Goal: Task Accomplishment & Management: Use online tool/utility

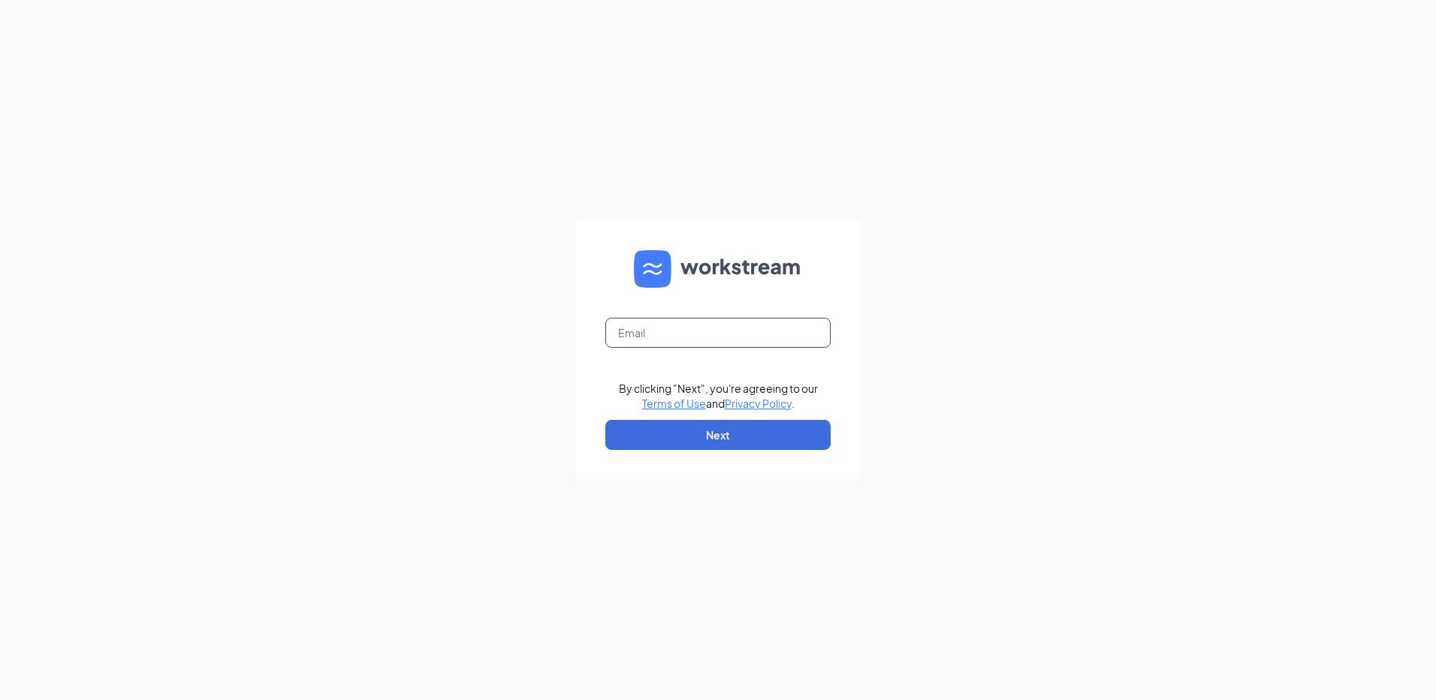
drag, startPoint x: 688, startPoint y: 317, endPoint x: 684, endPoint y: 331, distance: 14.3
click at [688, 318] on form "By clicking "Next", you're agreeing to our Terms of Use and Privacy Policy . Ne…" at bounding box center [717, 350] width 285 height 260
click at [682, 336] on input "text" at bounding box center [717, 333] width 225 height 30
type input "[EMAIL_ADDRESS][DOMAIN_NAME]"
click at [642, 397] on link "Terms of Use" at bounding box center [674, 404] width 64 height 14
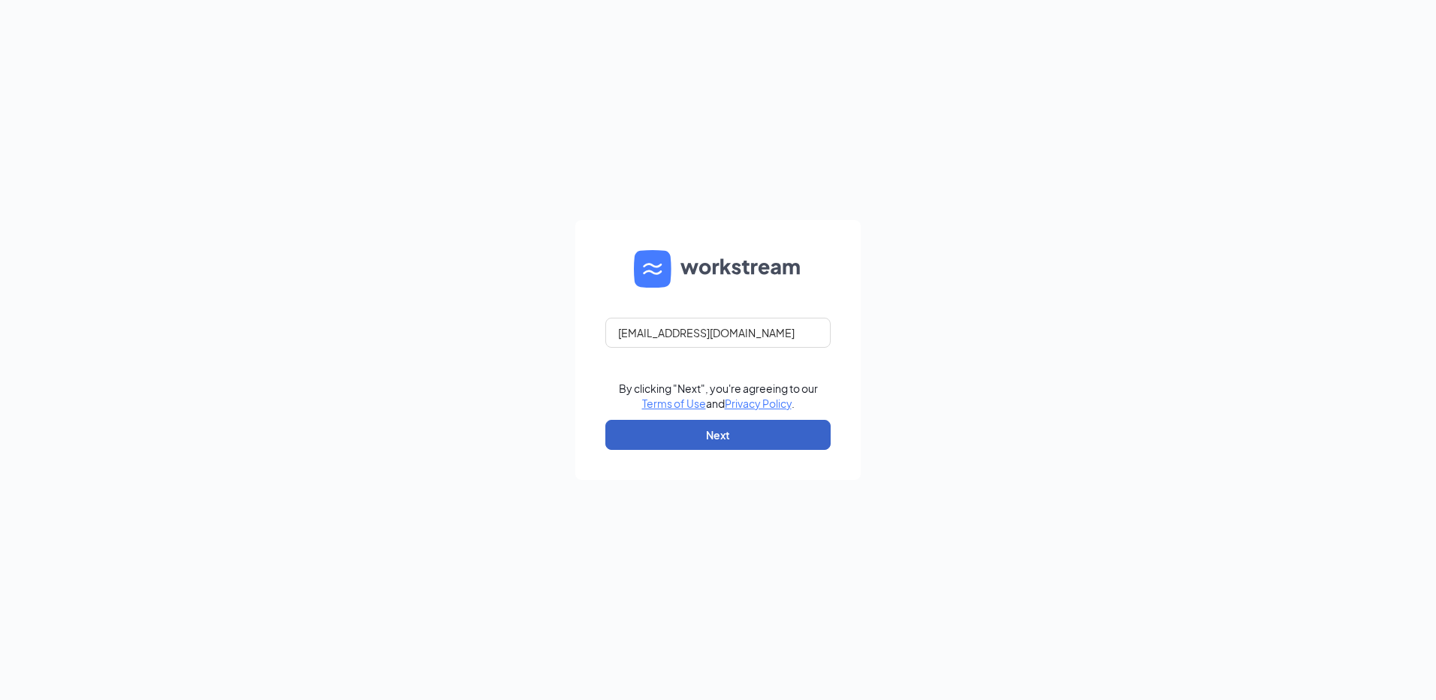
click at [715, 426] on button "Next" at bounding box center [717, 435] width 225 height 30
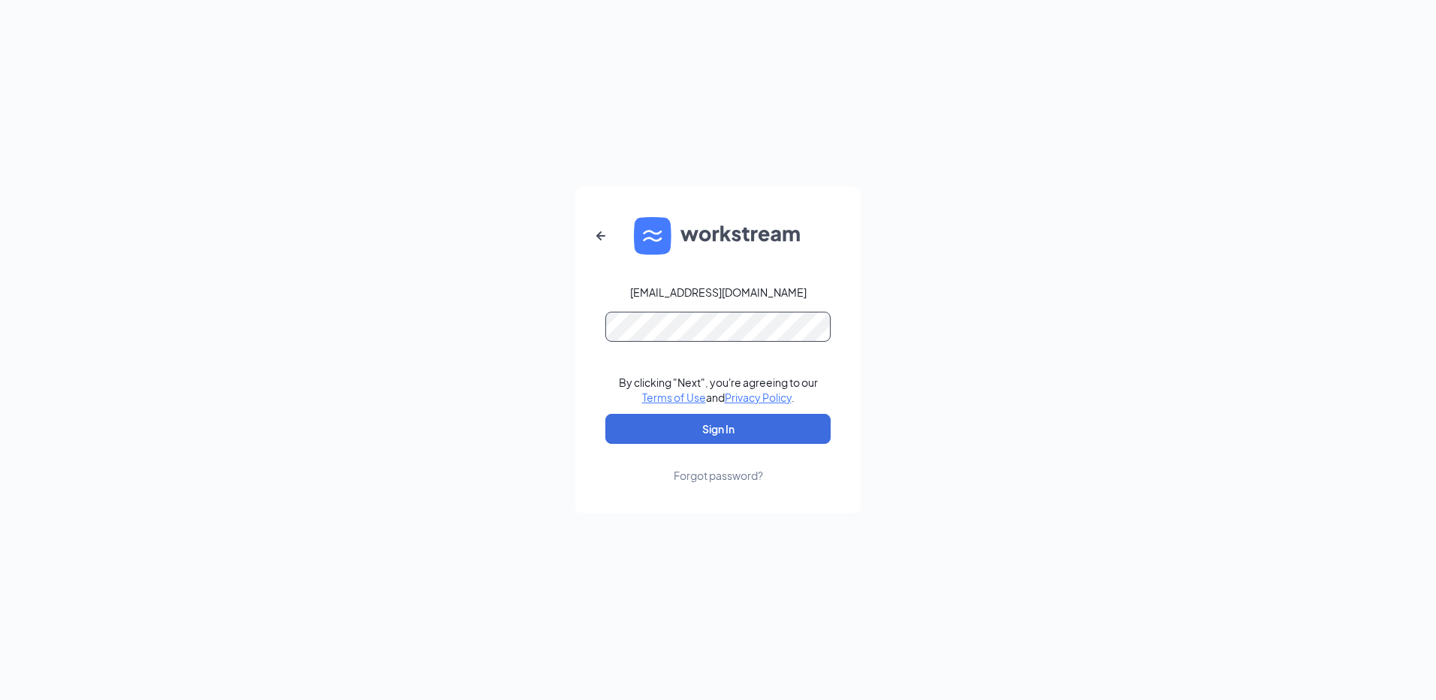
click at [605, 414] on button "Sign In" at bounding box center [717, 429] width 225 height 30
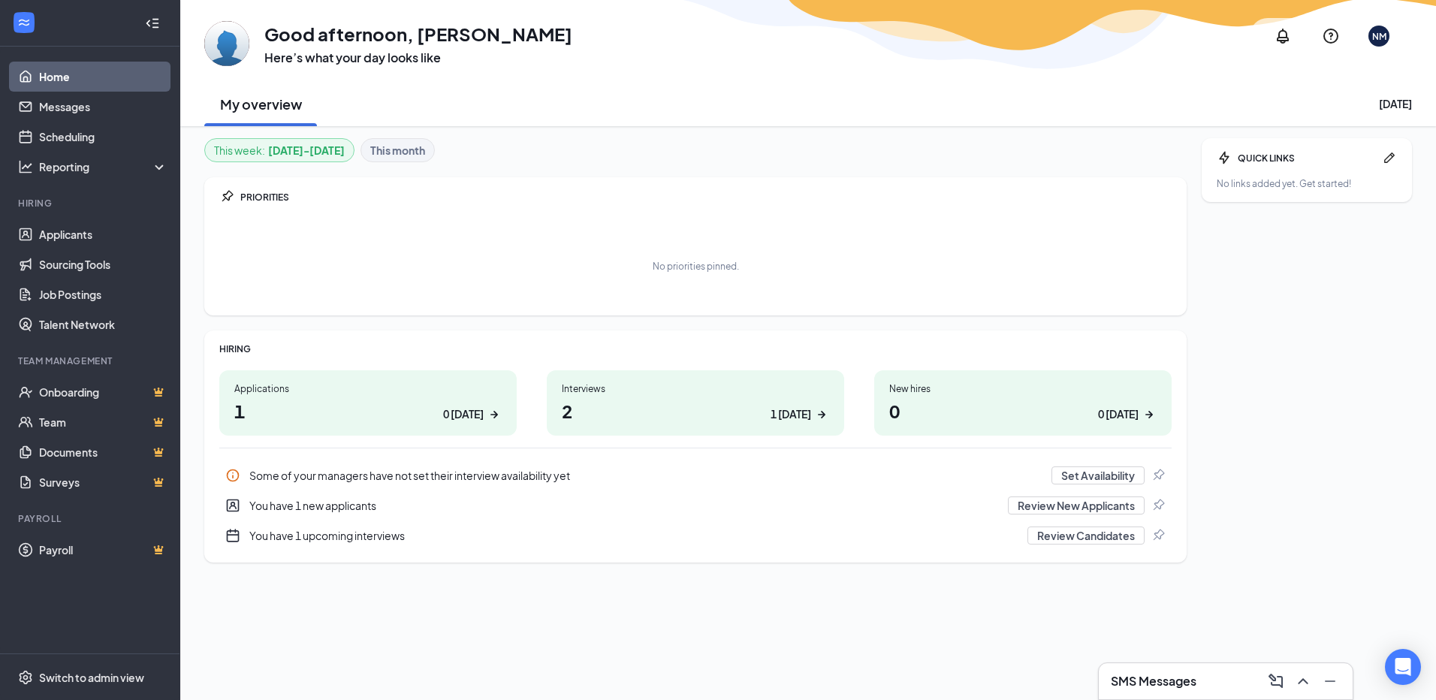
click at [575, 418] on h1 "2 1 [DATE]" at bounding box center [695, 411] width 267 height 26
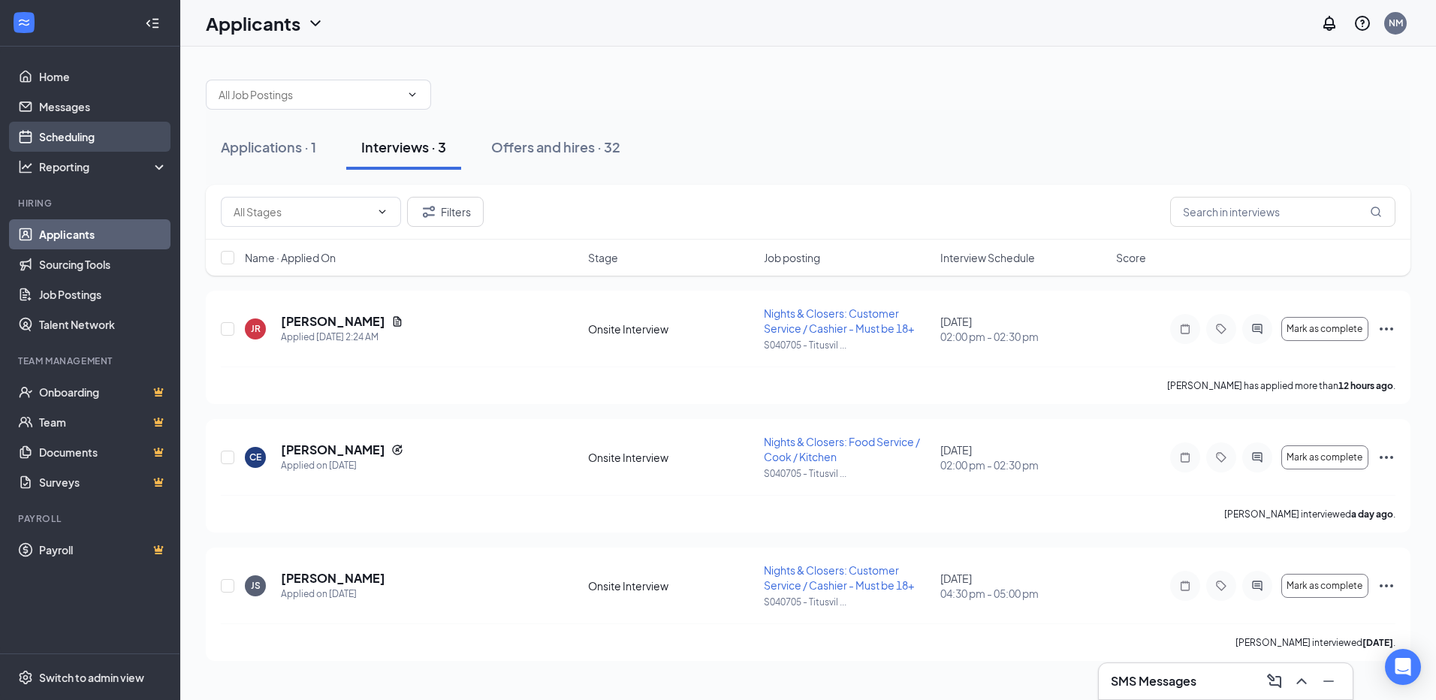
click at [73, 128] on link "Scheduling" at bounding box center [103, 137] width 128 height 30
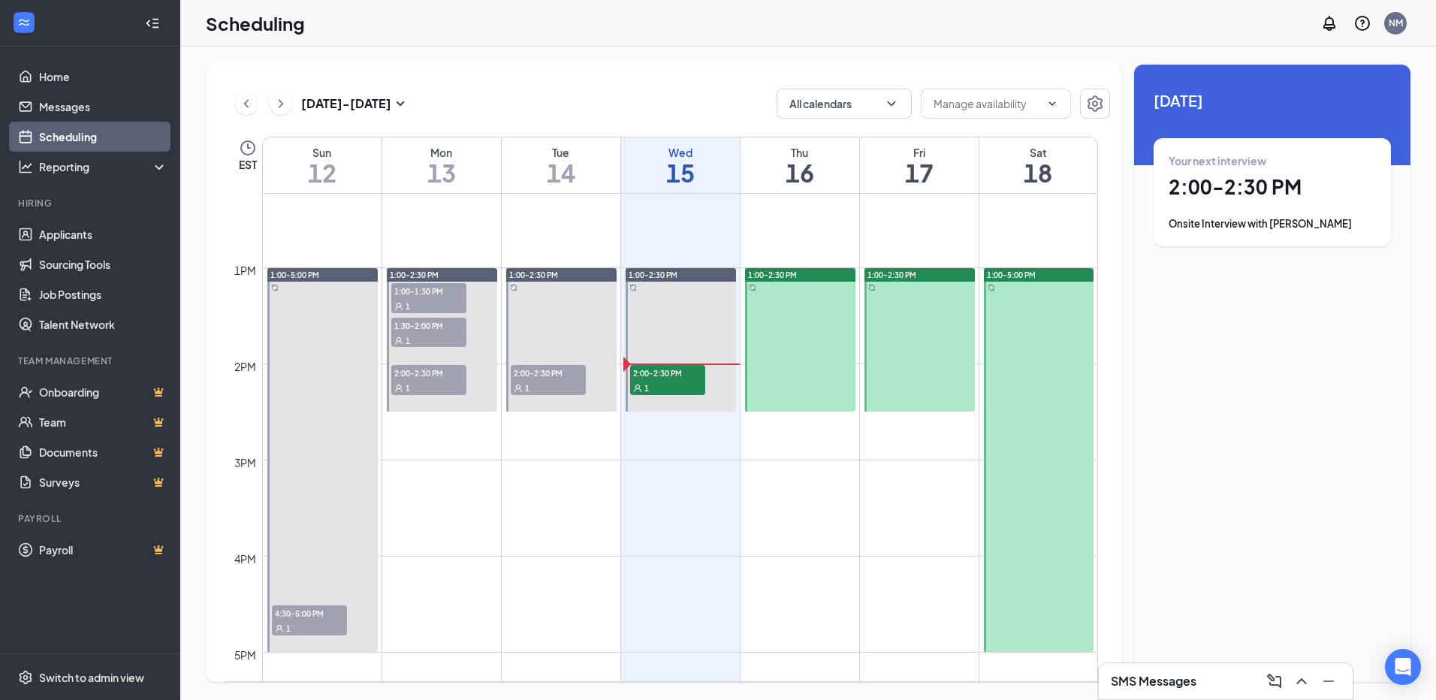
scroll to position [1189, 0]
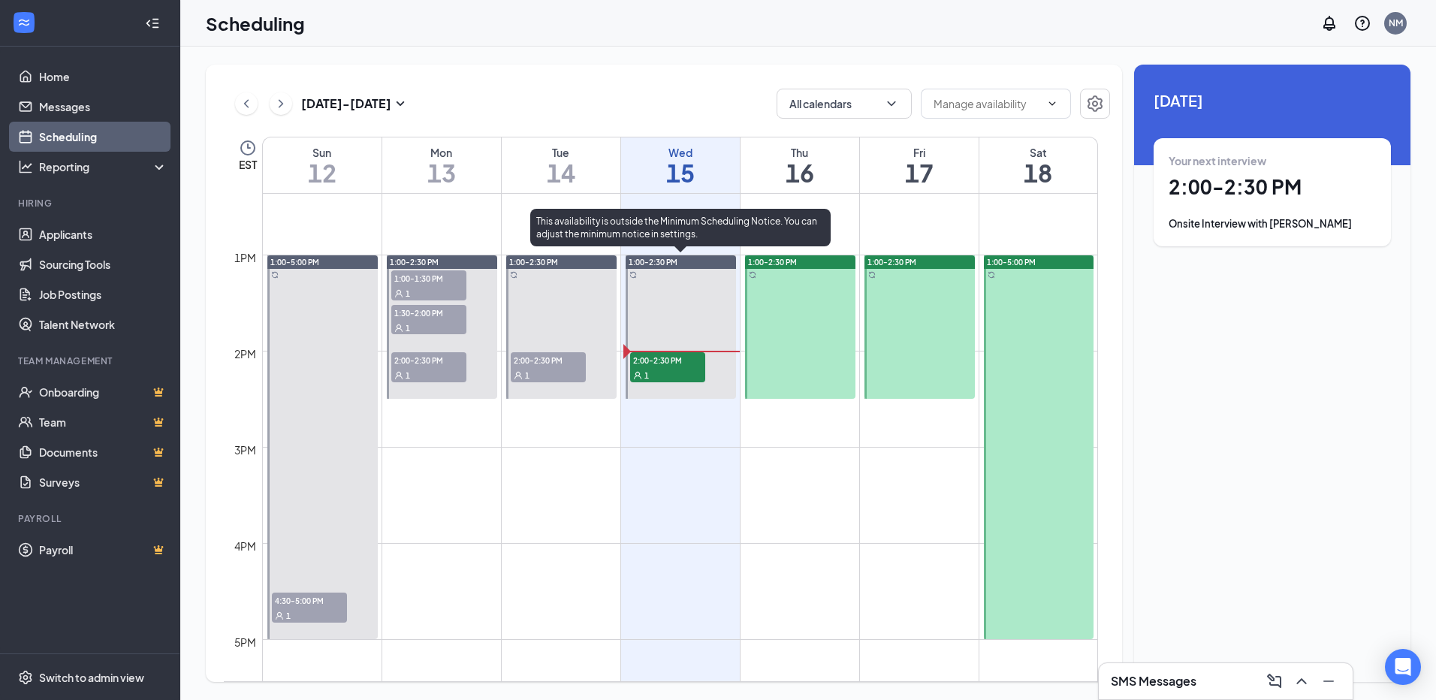
click at [684, 362] on span "2:00-2:30 PM" at bounding box center [667, 359] width 75 height 15
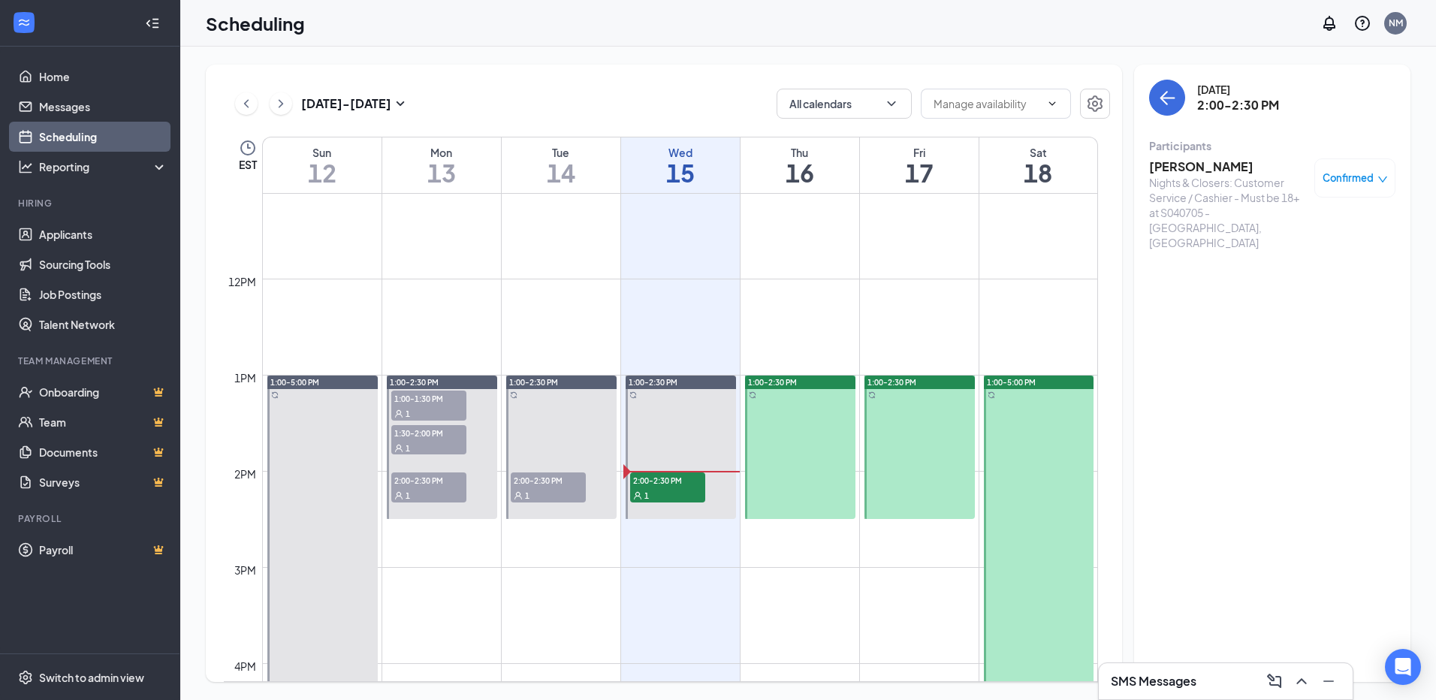
scroll to position [844, 0]
